Goal: Check status: Check status

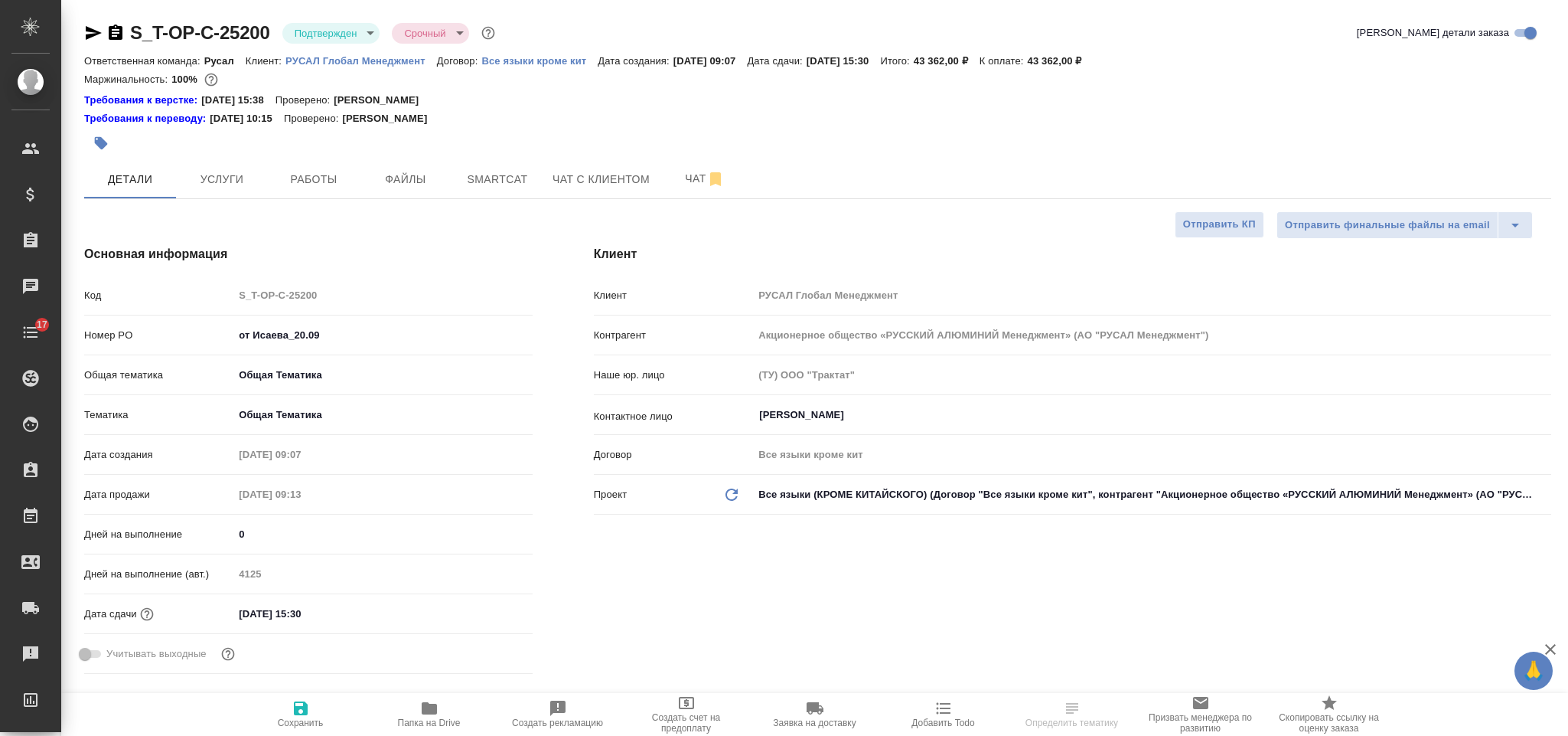
select select "RU"
click at [416, 176] on span "Файлы" at bounding box center [406, 180] width 73 height 20
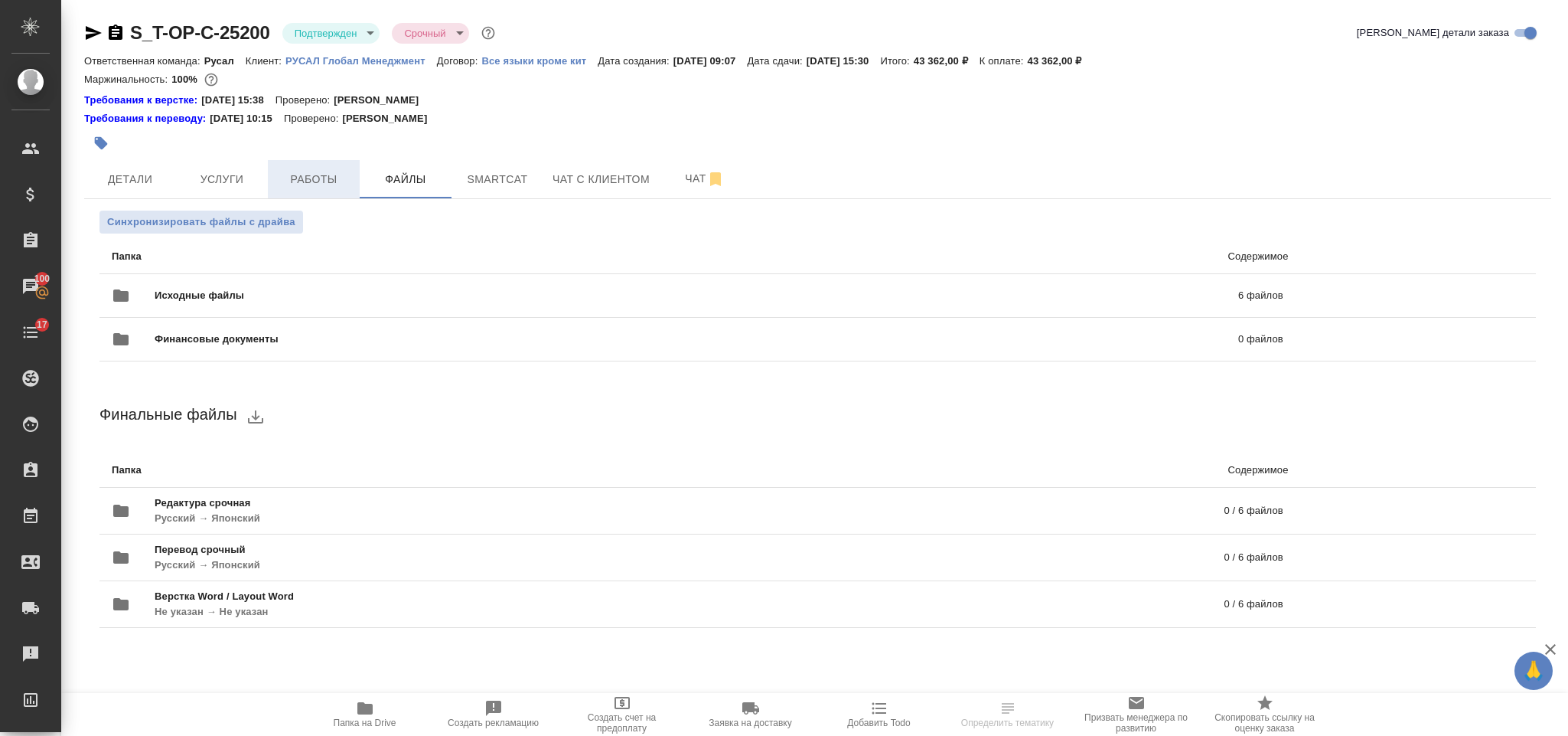
click at [315, 177] on span "Работы" at bounding box center [314, 180] width 73 height 20
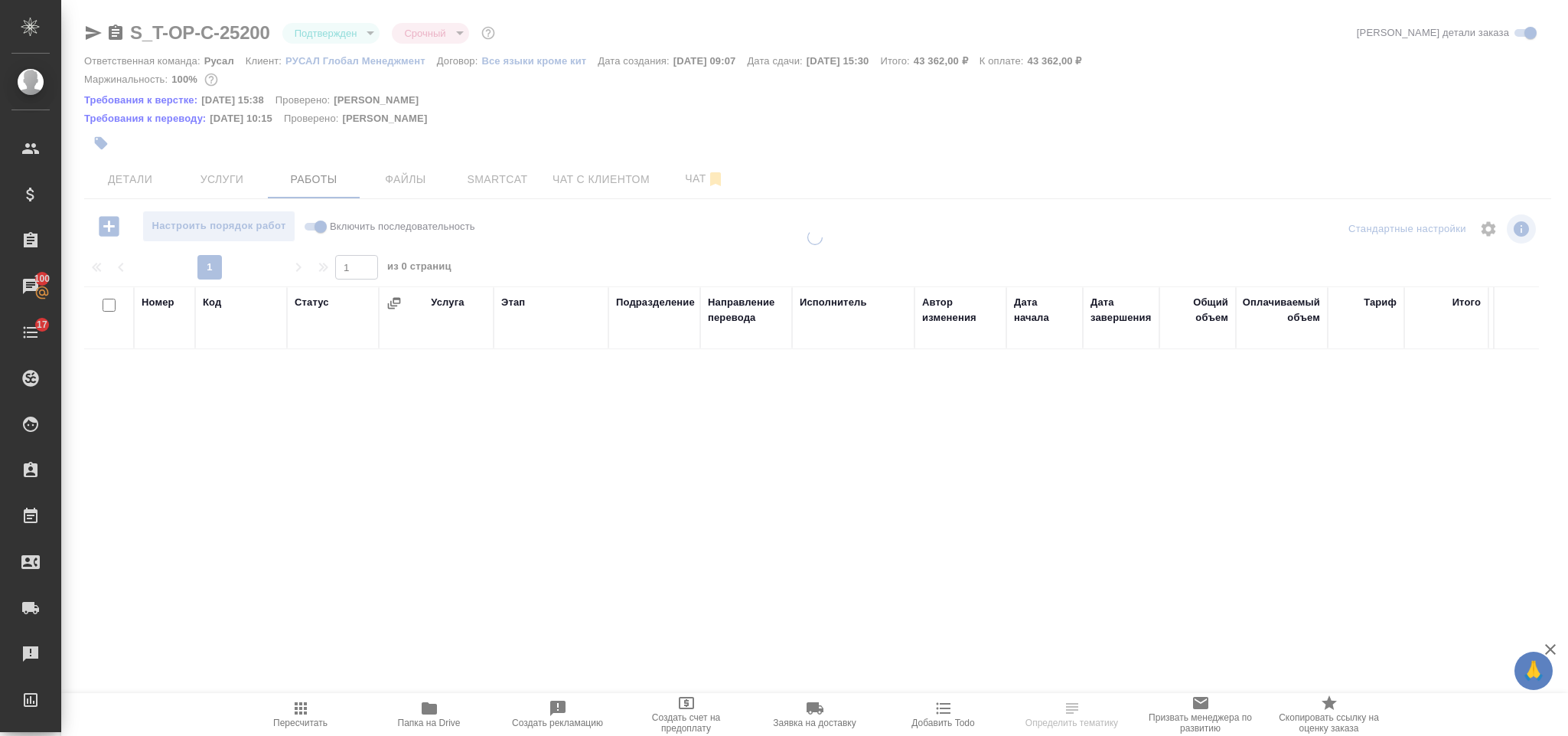
click at [468, 166] on div at bounding box center [814, 335] width 1507 height 670
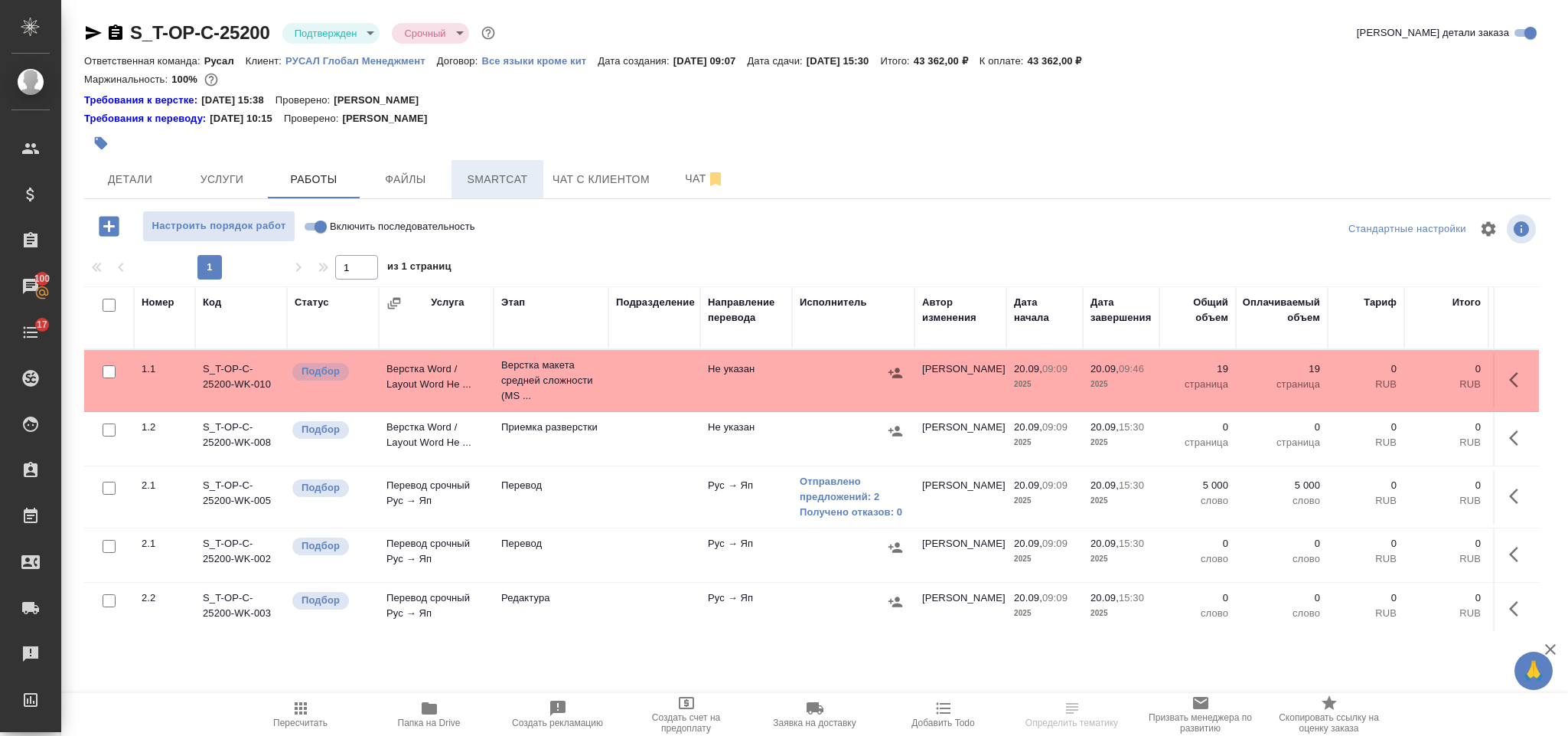
click at [510, 180] on span "Smartcat" at bounding box center [497, 180] width 73 height 20
click at [501, 173] on span "Smartcat" at bounding box center [497, 180] width 73 height 20
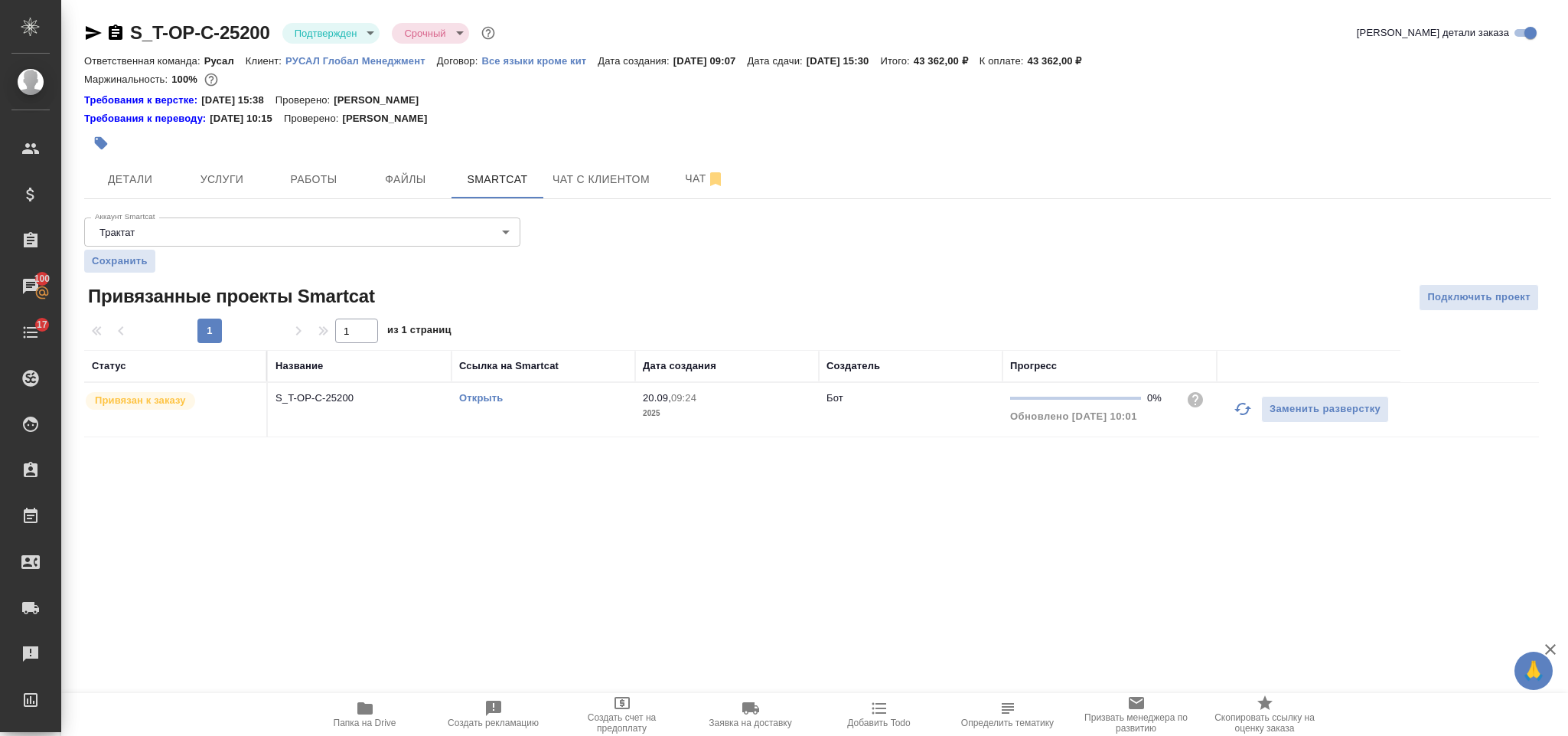
click at [476, 398] on link "Открыть" at bounding box center [481, 398] width 44 height 11
click at [483, 396] on link "Открыть" at bounding box center [481, 398] width 44 height 11
